Goal: Obtain resource: Download file/media

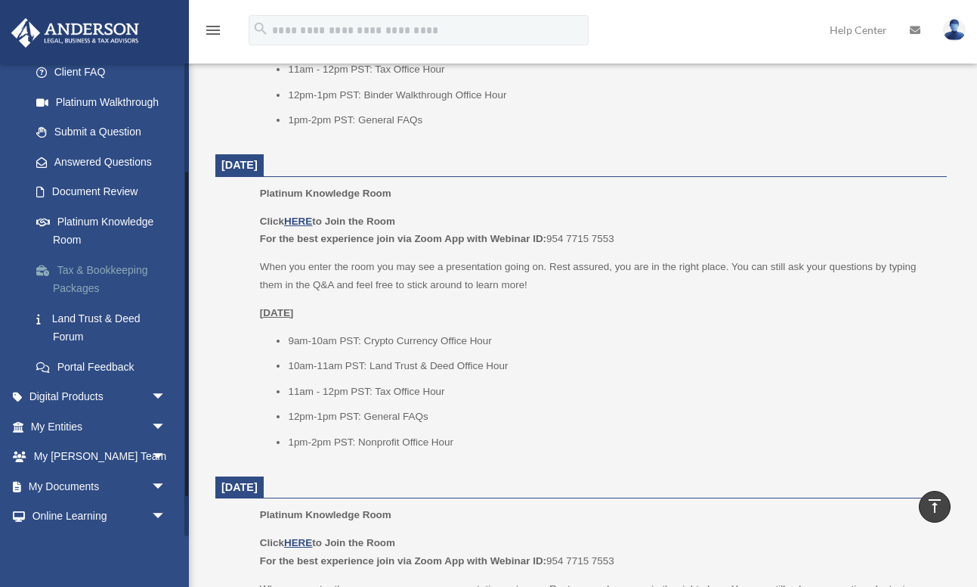
scroll to position [218, 0]
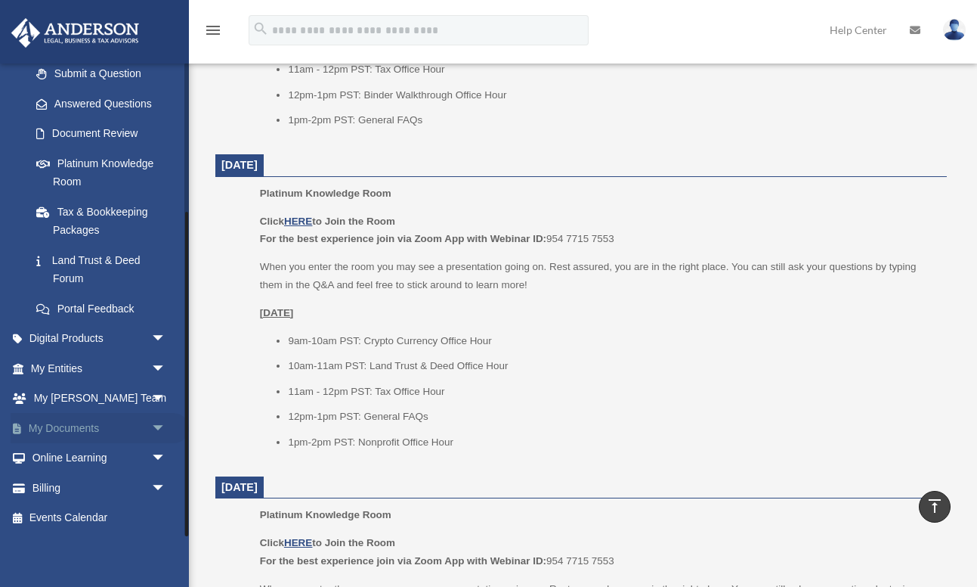
click at [138, 428] on link "My Documents arrow_drop_down" at bounding box center [100, 428] width 178 height 30
click at [154, 427] on span "arrow_drop_down" at bounding box center [166, 428] width 30 height 31
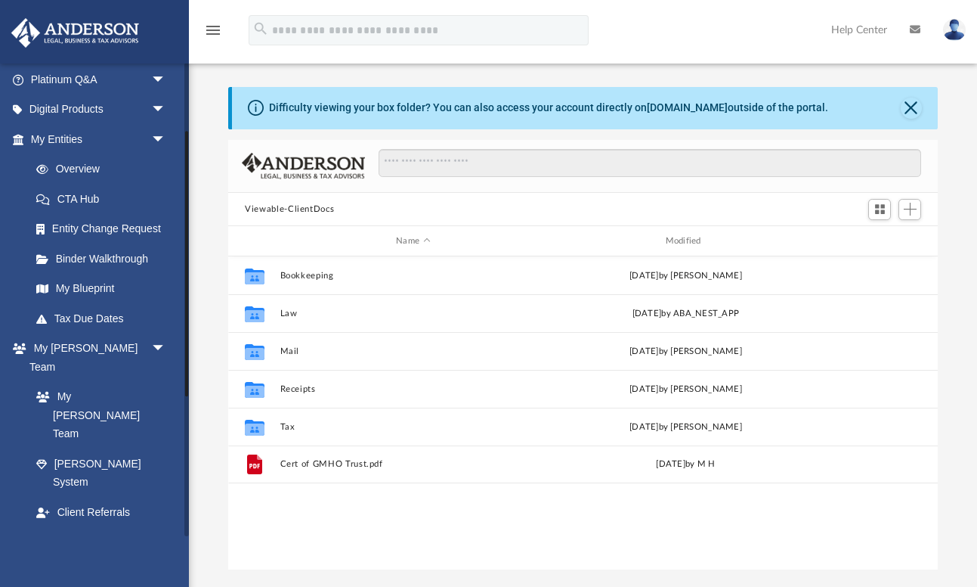
scroll to position [124, 0]
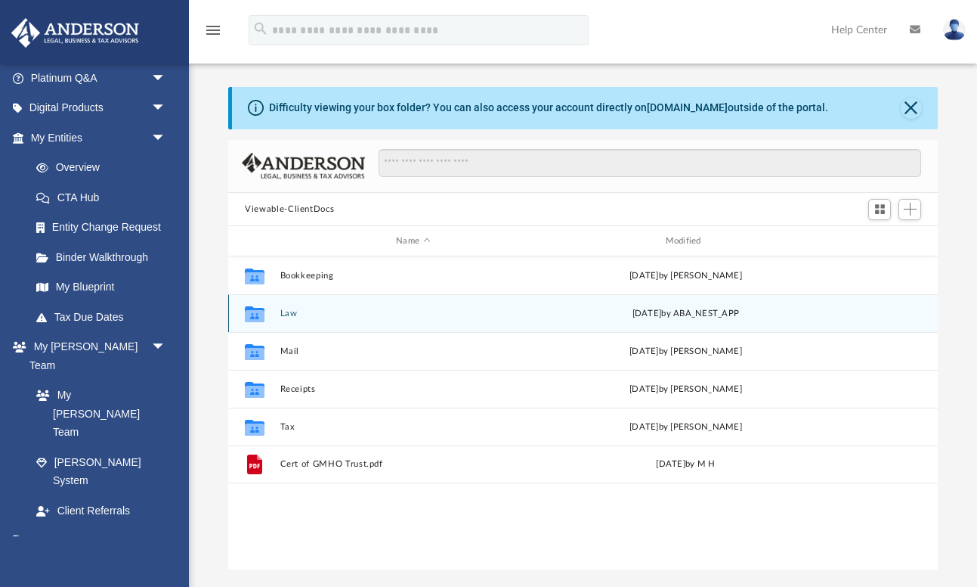
click at [288, 314] on button "Law" at bounding box center [413, 313] width 266 height 10
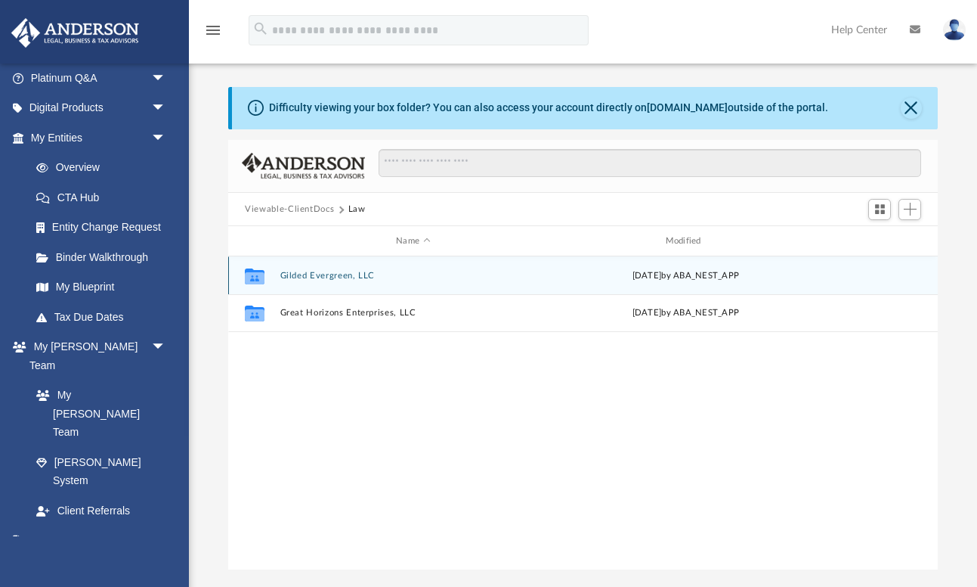
click at [362, 274] on button "Gilded Evergreen, LLC" at bounding box center [413, 276] width 266 height 10
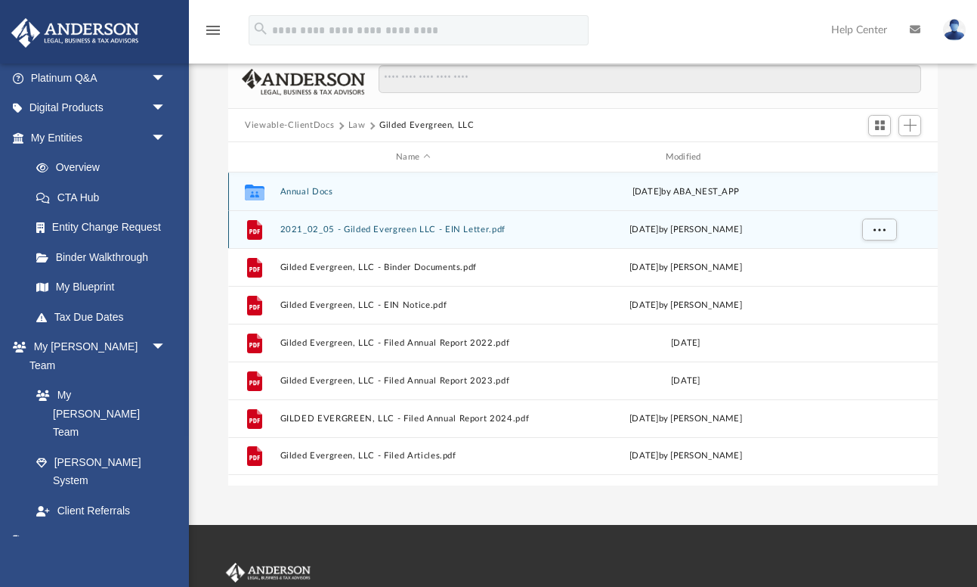
scroll to position [103, 0]
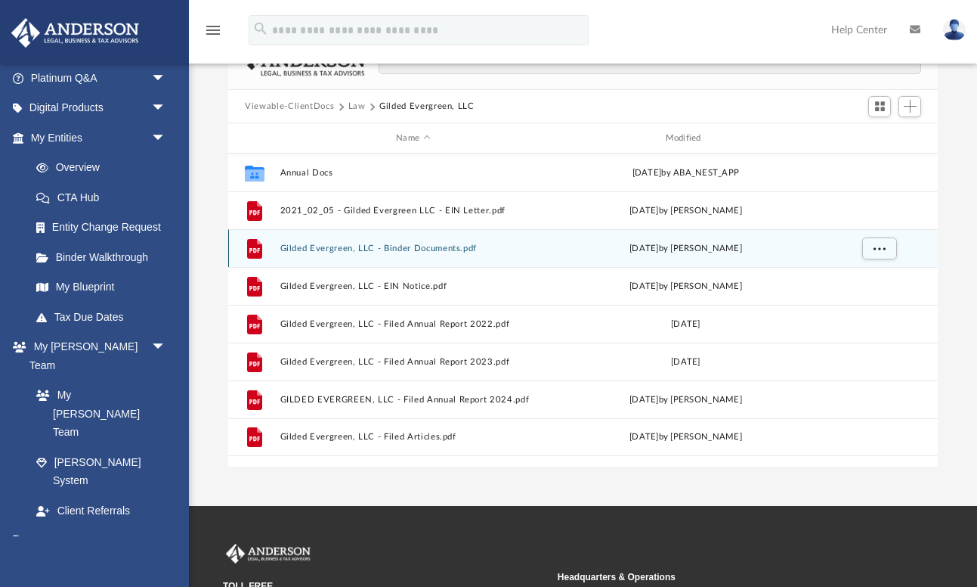
click at [407, 250] on button "Gilded Evergreen, LLC - Binder Documents.pdf" at bounding box center [413, 248] width 266 height 10
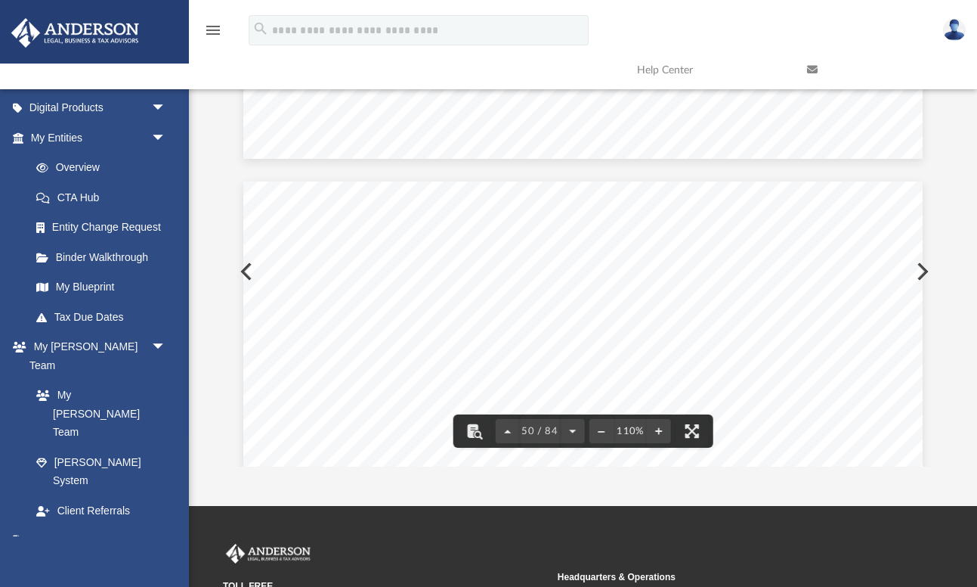
scroll to position [44092, 0]
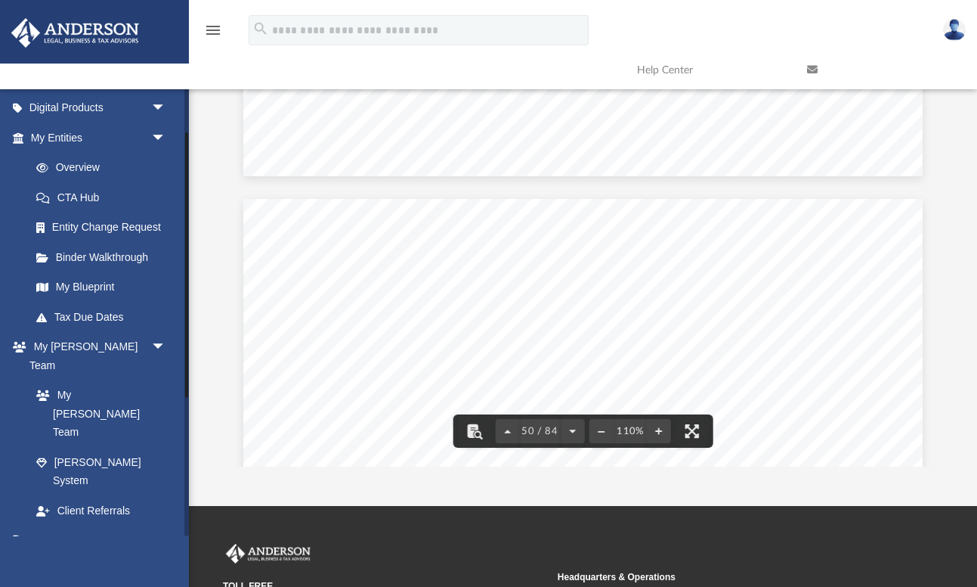
click at [110, 555] on link "Box" at bounding box center [105, 570] width 168 height 30
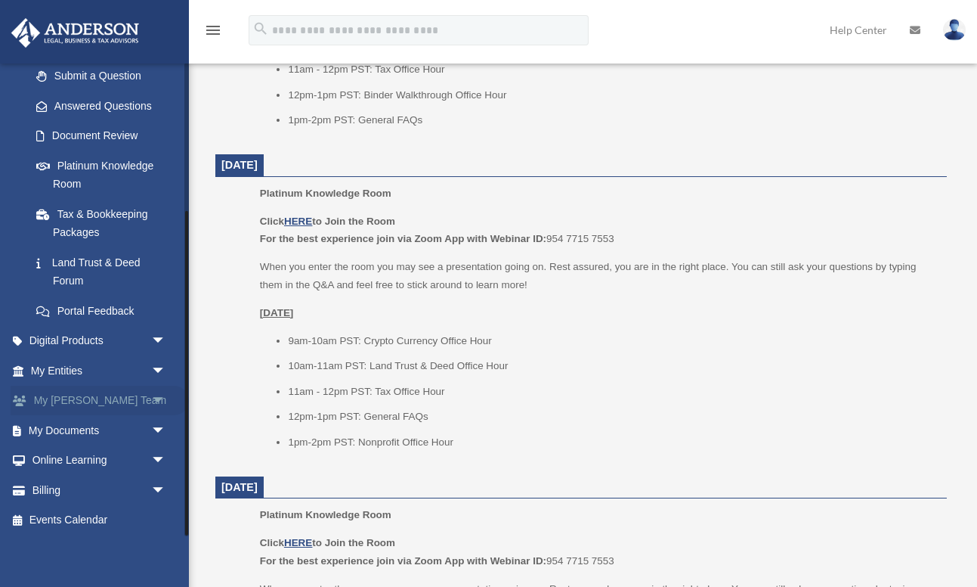
scroll to position [216, 0]
click at [155, 429] on span "arrow_drop_down" at bounding box center [166, 429] width 30 height 31
click at [91, 458] on link "Box" at bounding box center [105, 459] width 168 height 30
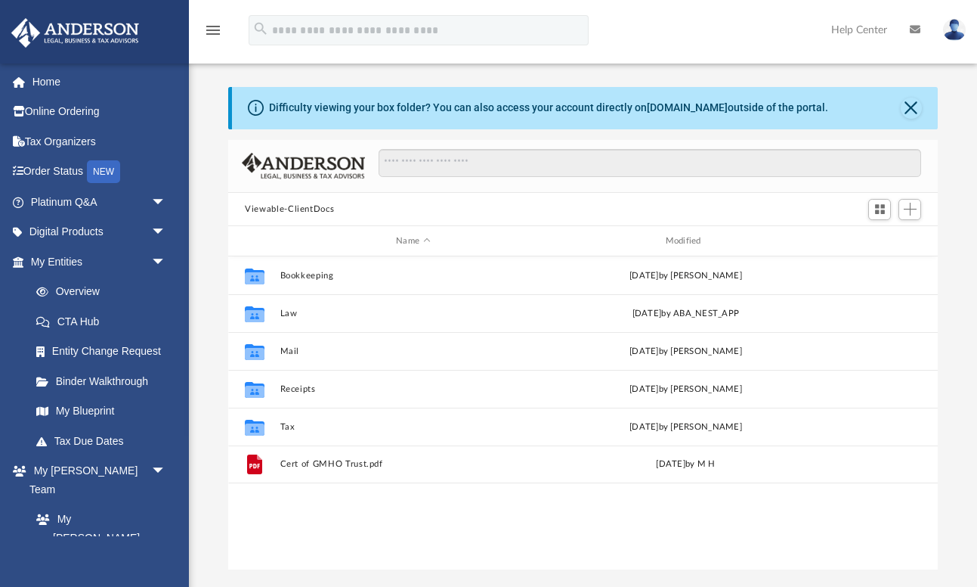
scroll to position [343, 710]
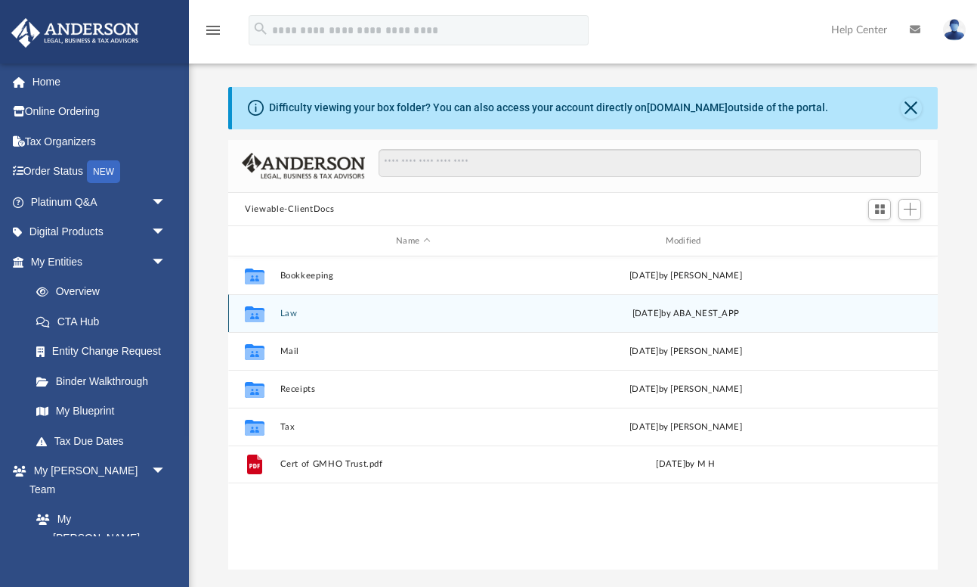
click at [286, 313] on button "Law" at bounding box center [413, 313] width 266 height 10
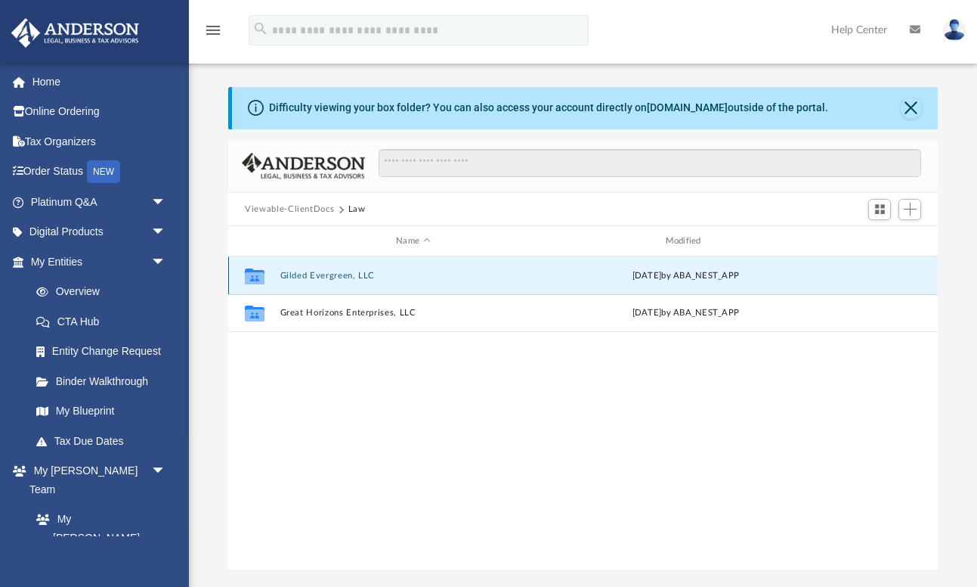
click at [359, 272] on button "Gilded Evergreen, LLC" at bounding box center [413, 276] width 266 height 10
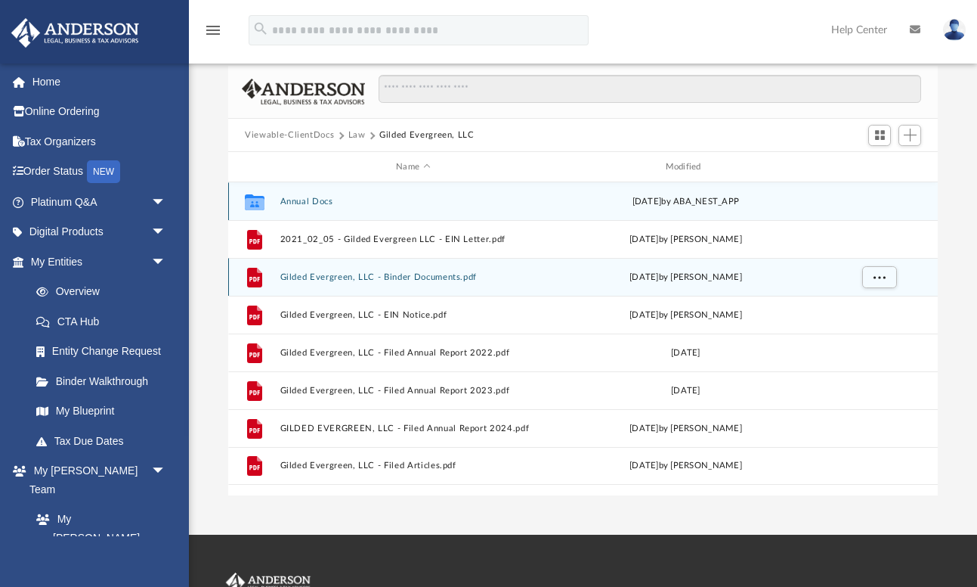
scroll to position [85, 0]
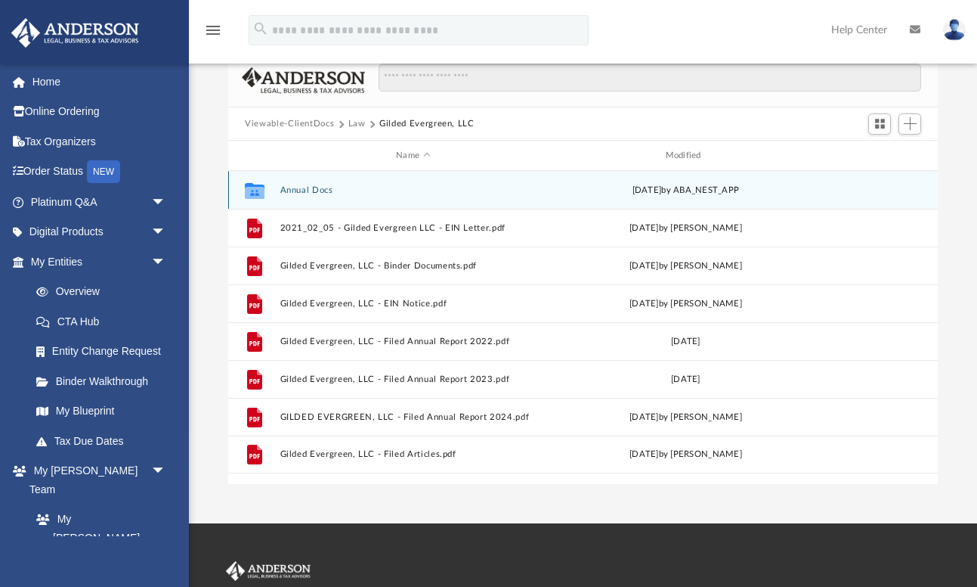
click at [305, 187] on button "Annual Docs" at bounding box center [413, 190] width 266 height 10
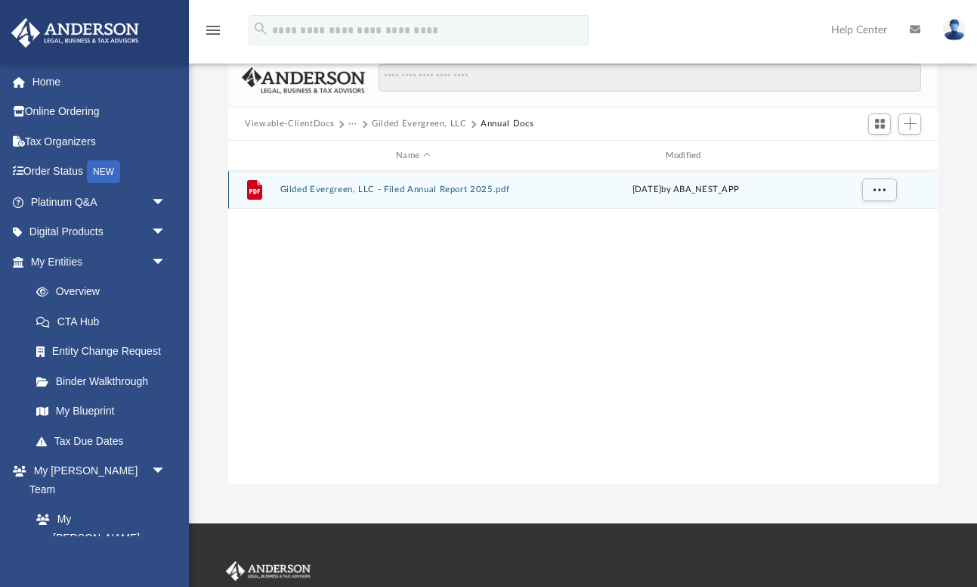
click at [392, 189] on button "Gilded Evergreen, LLC - Filed Annual Report 2025.pdf" at bounding box center [413, 190] width 266 height 10
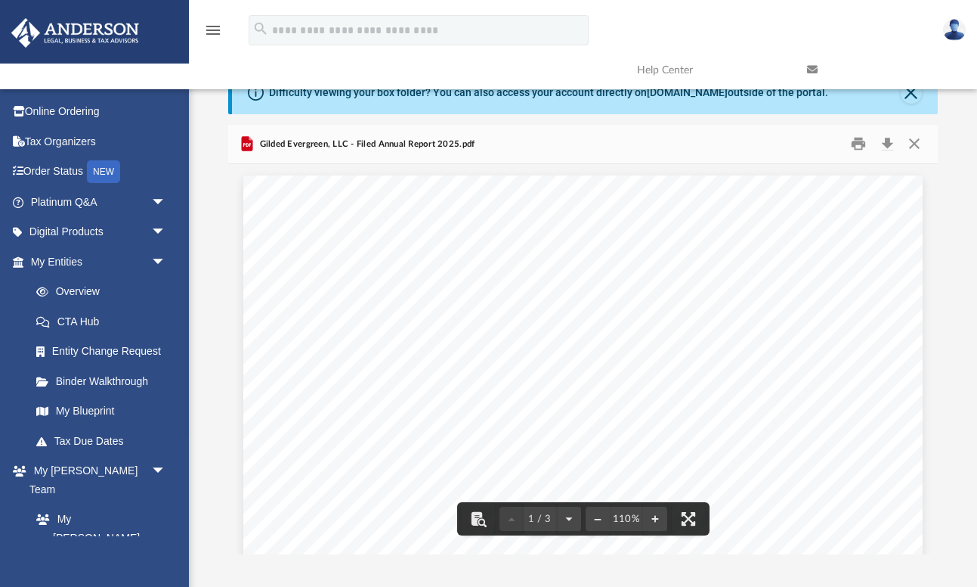
scroll to position [0, 0]
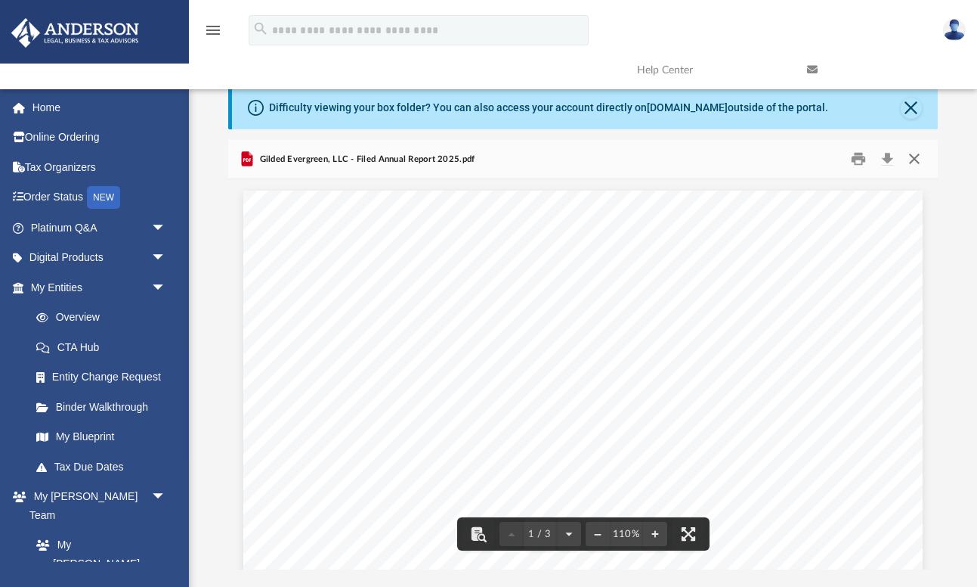
click at [911, 156] on button "Close" at bounding box center [913, 158] width 27 height 23
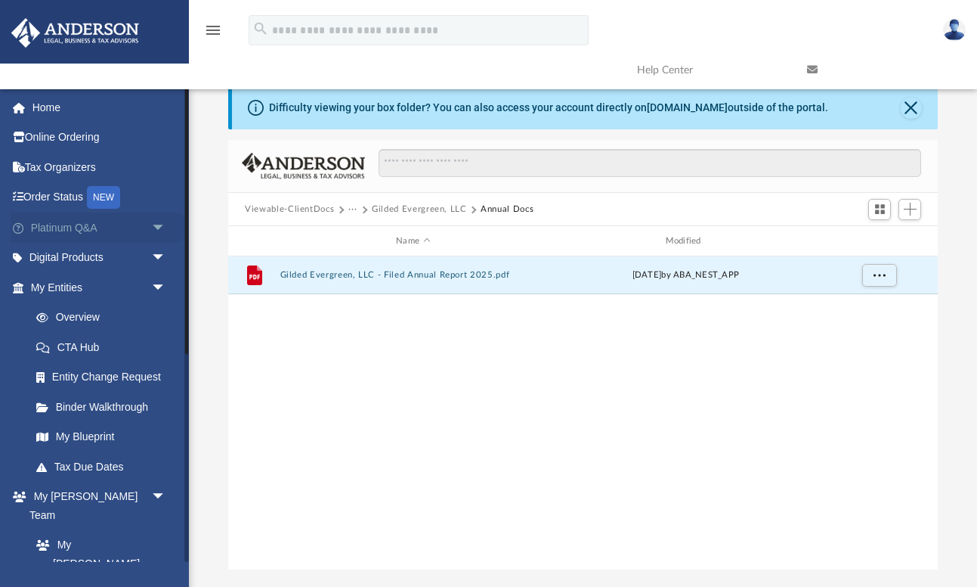
click at [156, 228] on span "arrow_drop_down" at bounding box center [166, 227] width 30 height 31
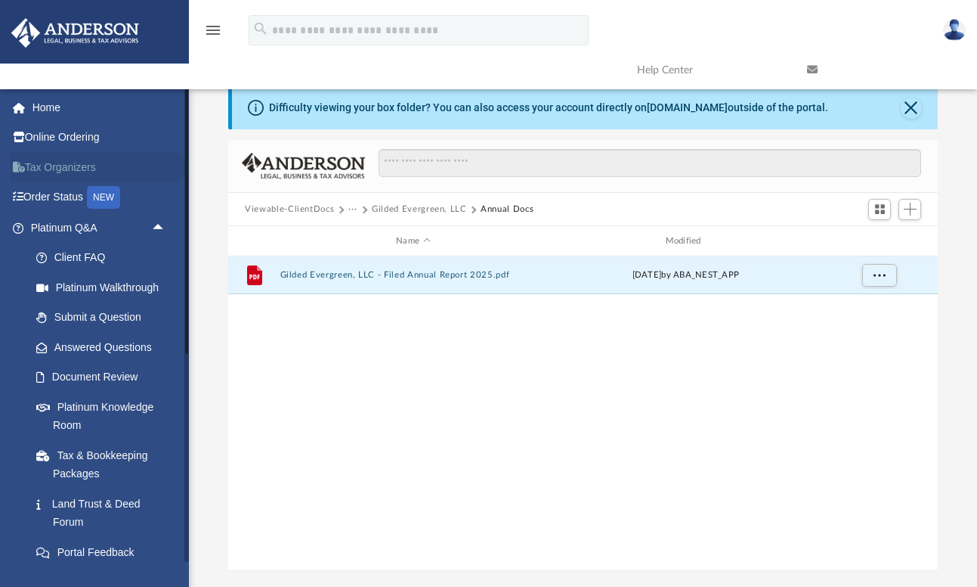
click at [89, 167] on link "Tax Organizers" at bounding box center [100, 167] width 178 height 30
